Goal: Transaction & Acquisition: Purchase product/service

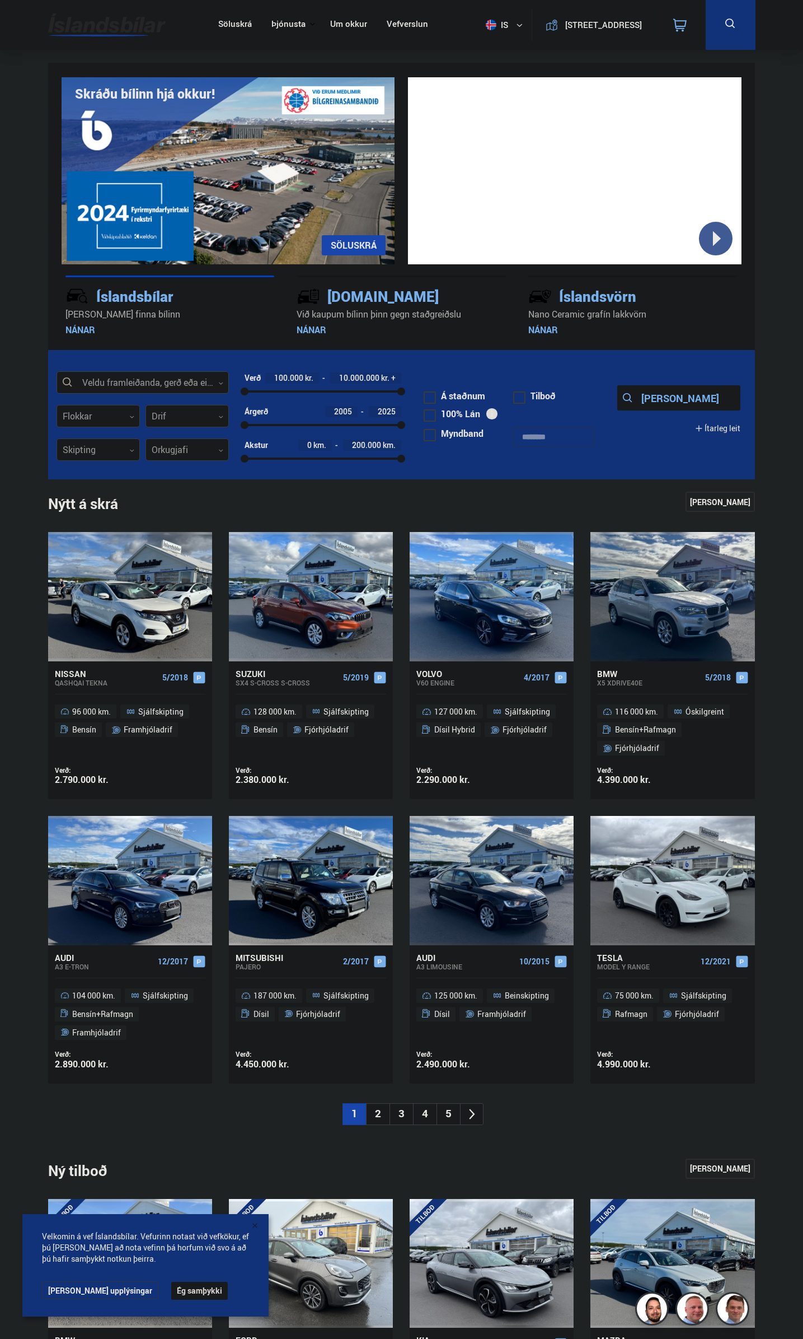
click at [172, 382] on div at bounding box center [143, 383] width 172 height 22
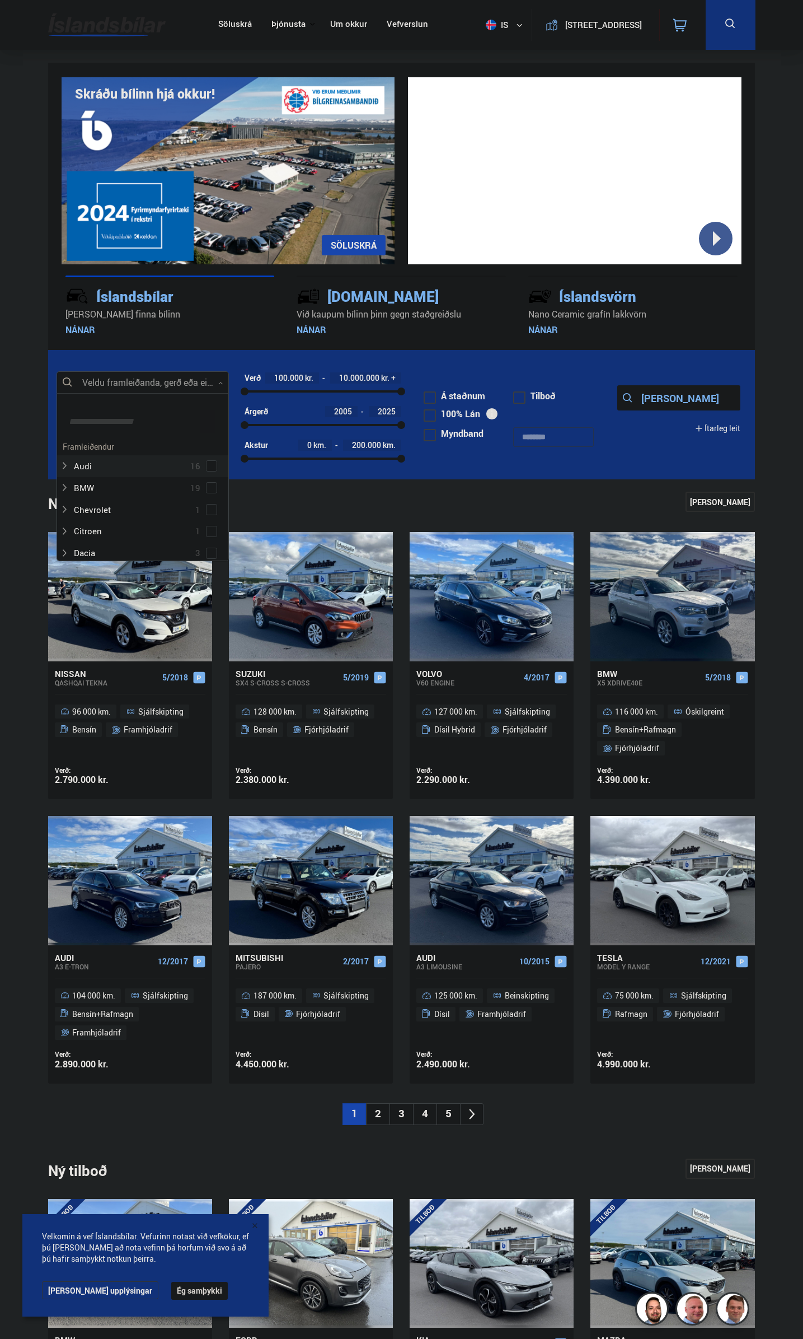
scroll to position [167, 169]
type input "***"
click at [132, 508] on div "Toyota 14 Toyota Auris 1 Toyota Aygo 2 Toyota Corolla 2 Toyota Highlander 1 Toy…" at bounding box center [142, 607] width 171 height 217
click at [144, 510] on div at bounding box center [153, 510] width 143 height 16
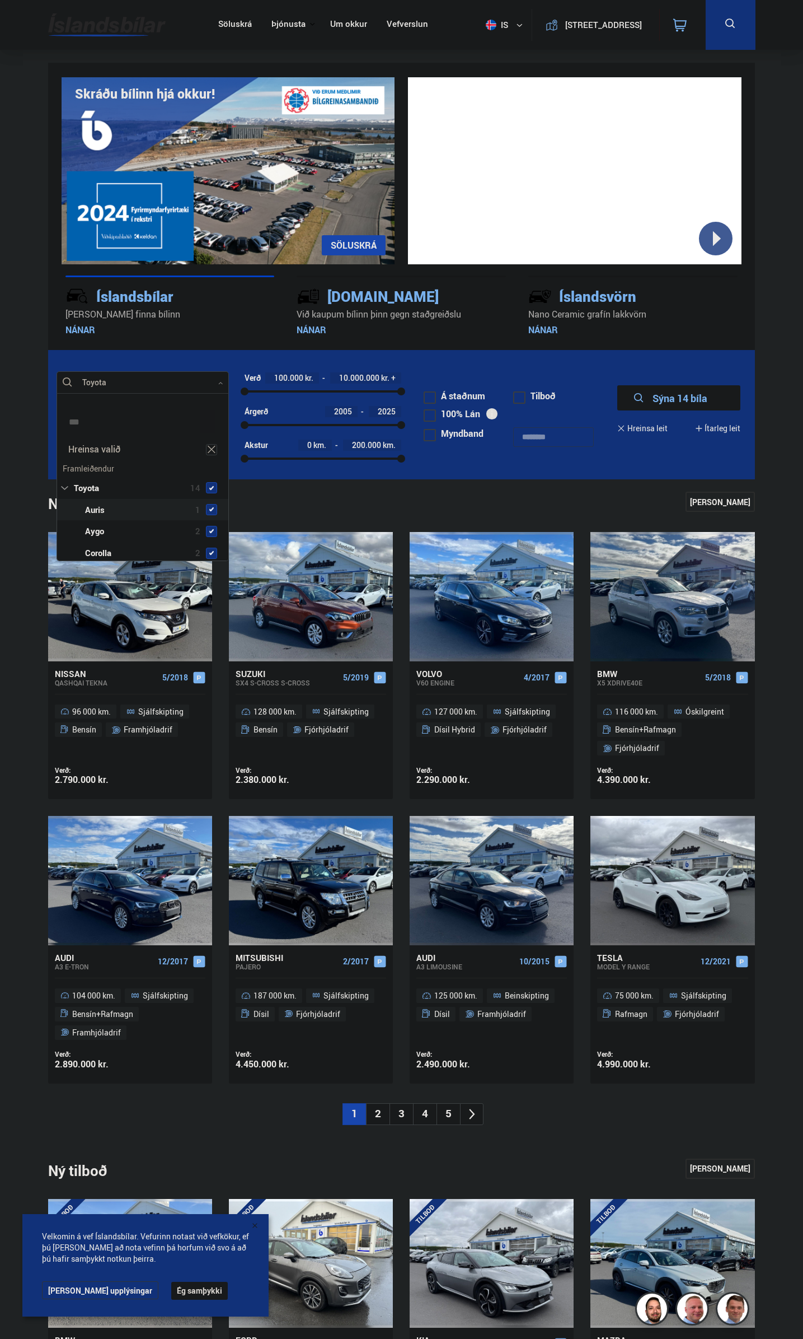
click at [207, 509] on span at bounding box center [211, 509] width 9 height 9
click at [211, 509] on span at bounding box center [211, 509] width 4 height 4
click at [208, 490] on div "Toyota 14 Toyota Auris 1 Toyota Aygo 2 Toyota Corolla 2 Toyota Highlander 1 Toy…" at bounding box center [142, 555] width 171 height 234
click at [209, 558] on span at bounding box center [211, 560] width 4 height 4
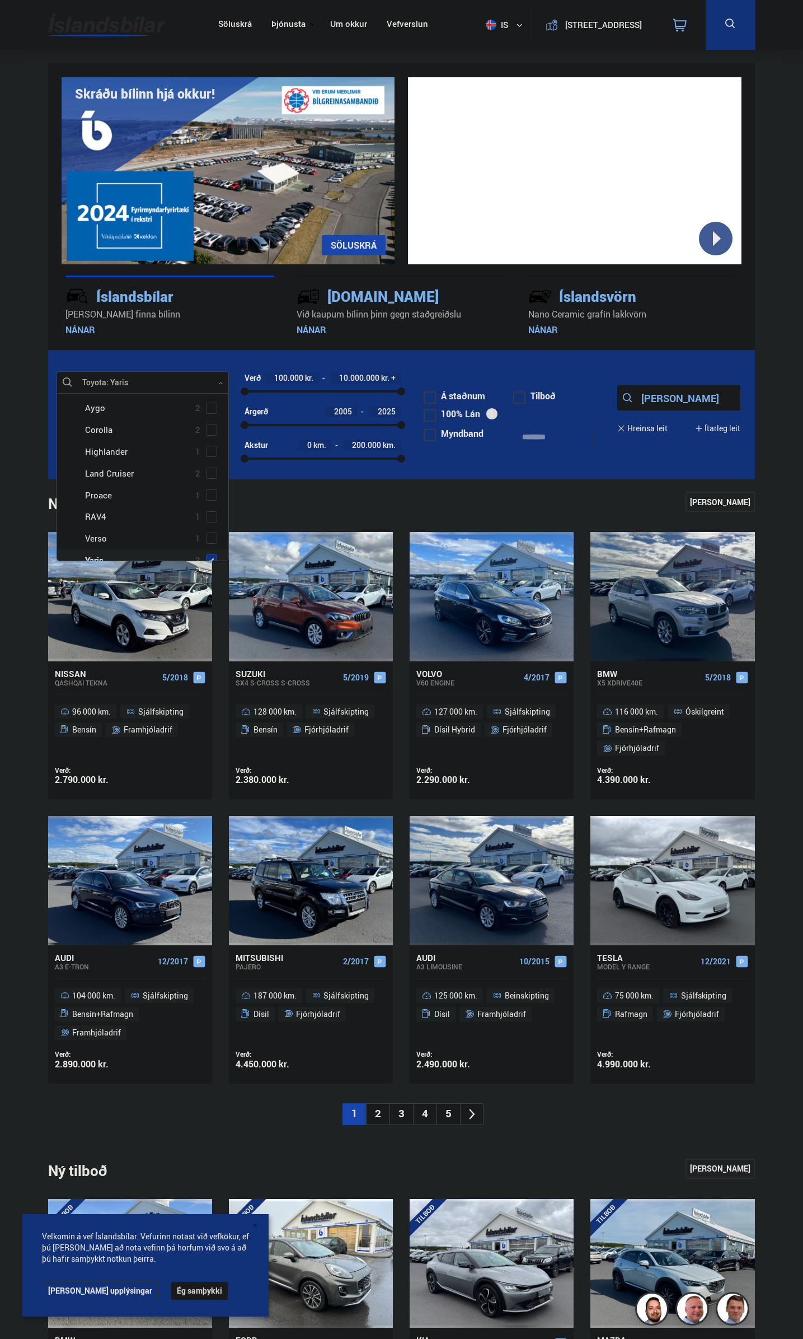
scroll to position [145, 0]
click at [693, 398] on button "Sýna 3 bíla" at bounding box center [679, 397] width 123 height 25
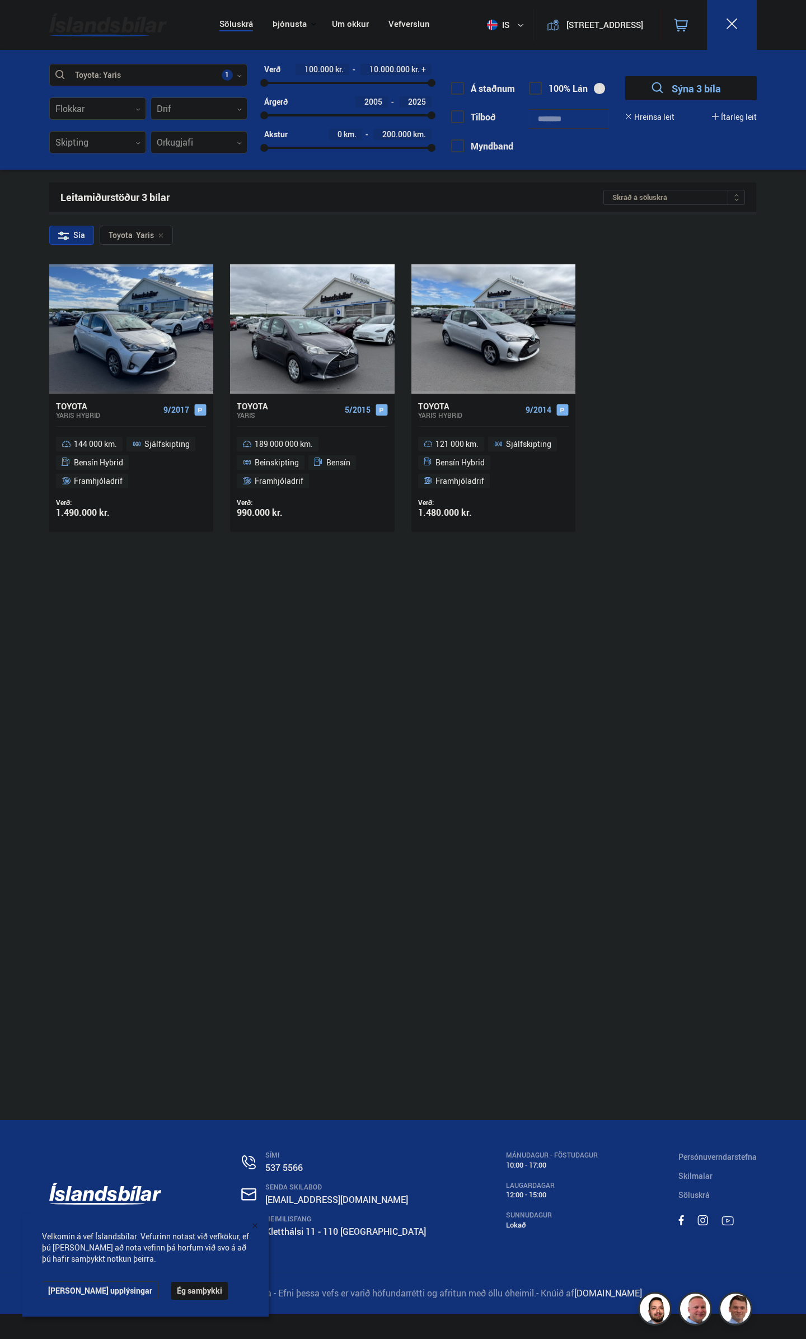
drag, startPoint x: 198, startPoint y: 524, endPoint x: 188, endPoint y: 515, distance: 13.9
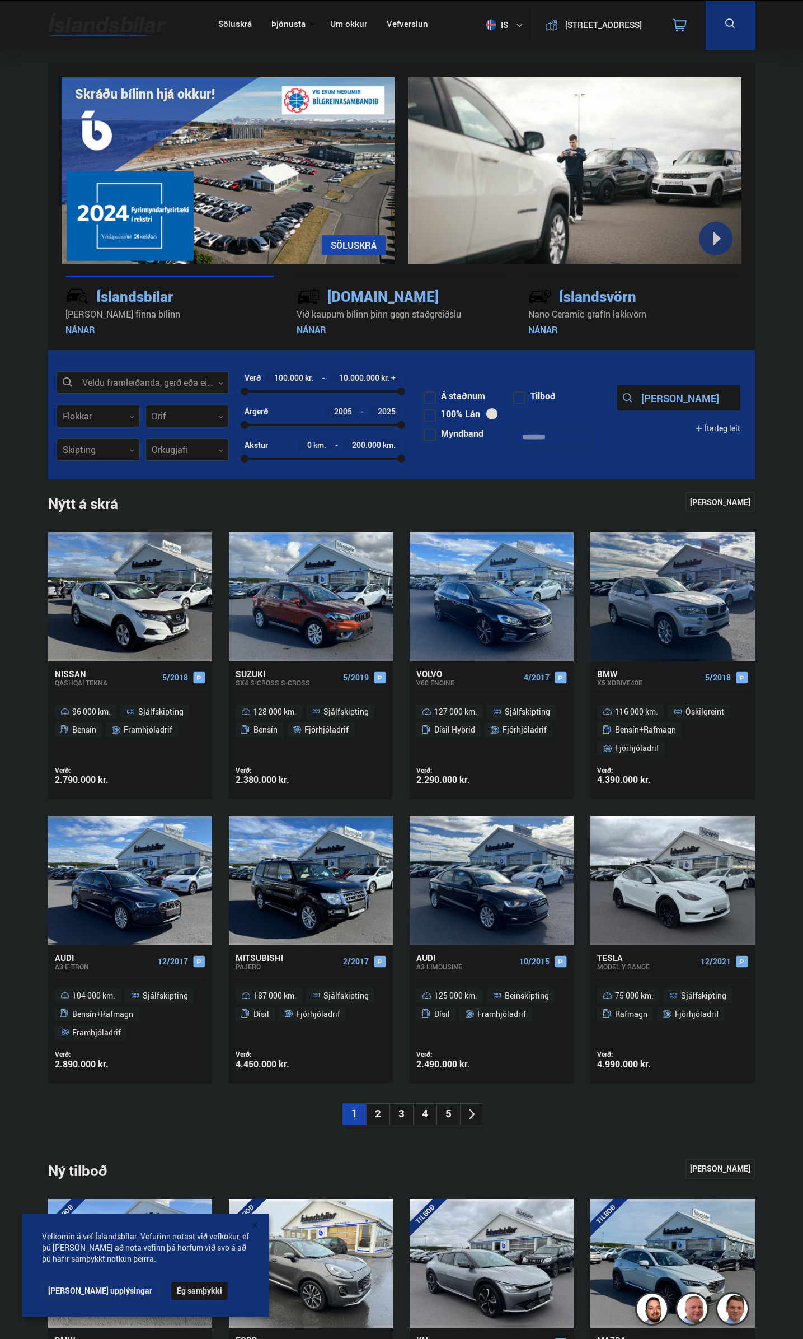
drag, startPoint x: 193, startPoint y: 499, endPoint x: 199, endPoint y: 489, distance: 11.8
